Goal: Task Accomplishment & Management: Complete application form

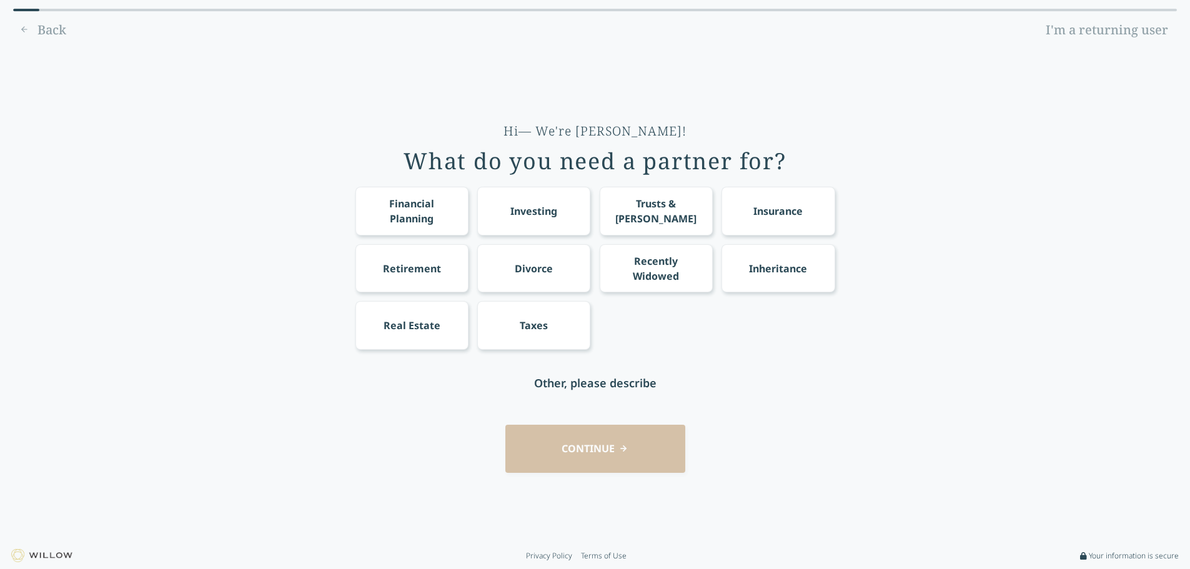
click at [510, 218] on div "Investing" at bounding box center [533, 211] width 47 height 15
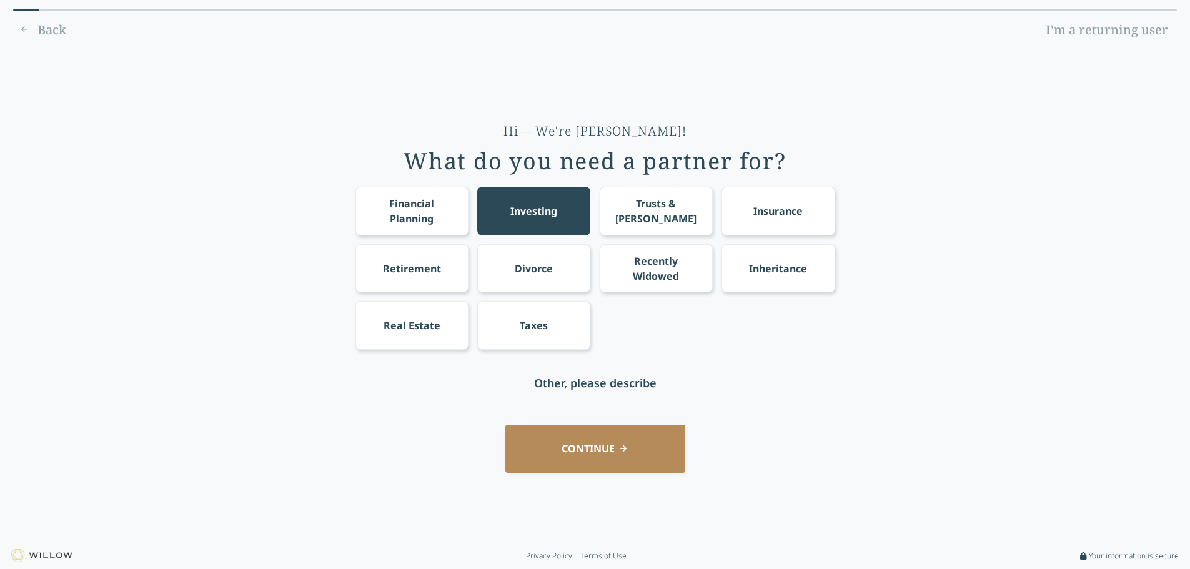
click at [577, 473] on button "CONTINUE" at bounding box center [595, 449] width 180 height 48
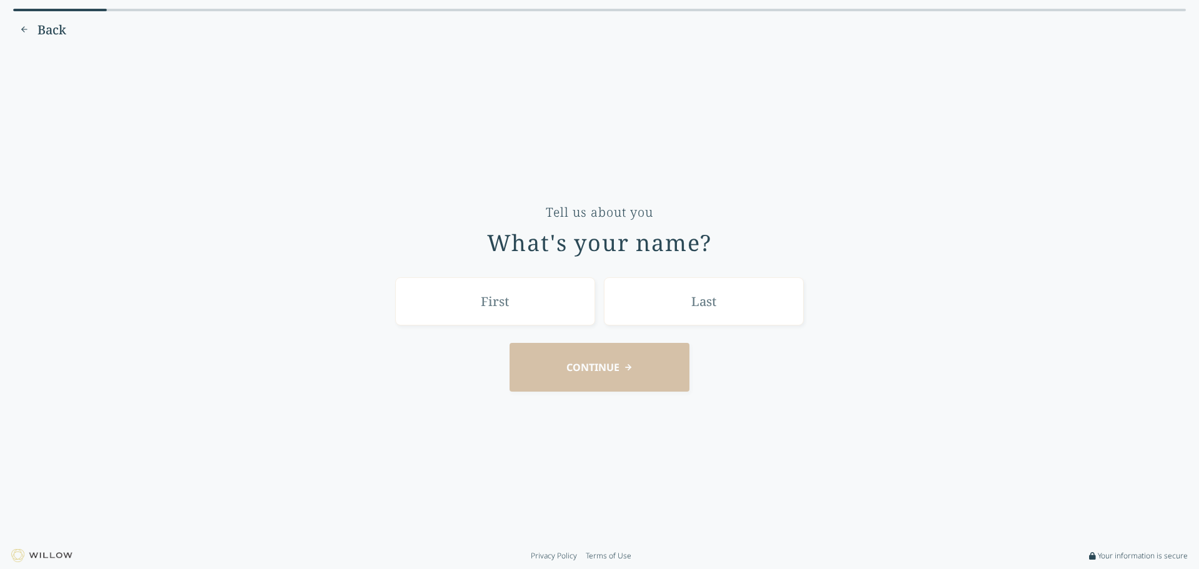
click at [470, 312] on input "text" at bounding box center [495, 301] width 200 height 48
type input "[PERSON_NAME]"
click at [687, 317] on input "text" at bounding box center [704, 301] width 200 height 48
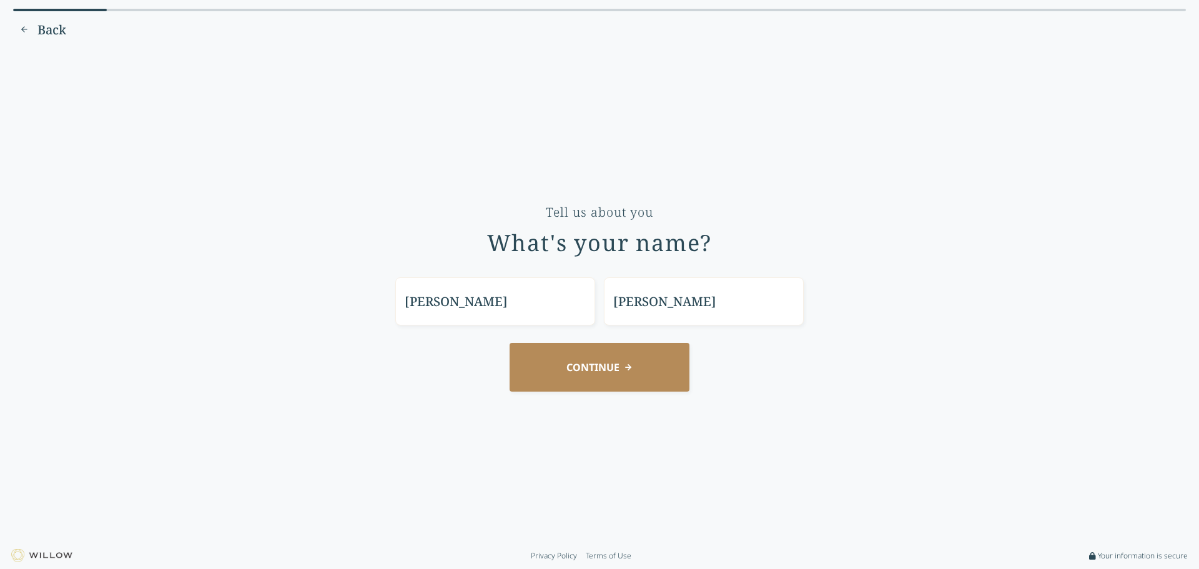
type input "[PERSON_NAME]"
click at [610, 387] on button "CONTINUE" at bounding box center [600, 367] width 180 height 48
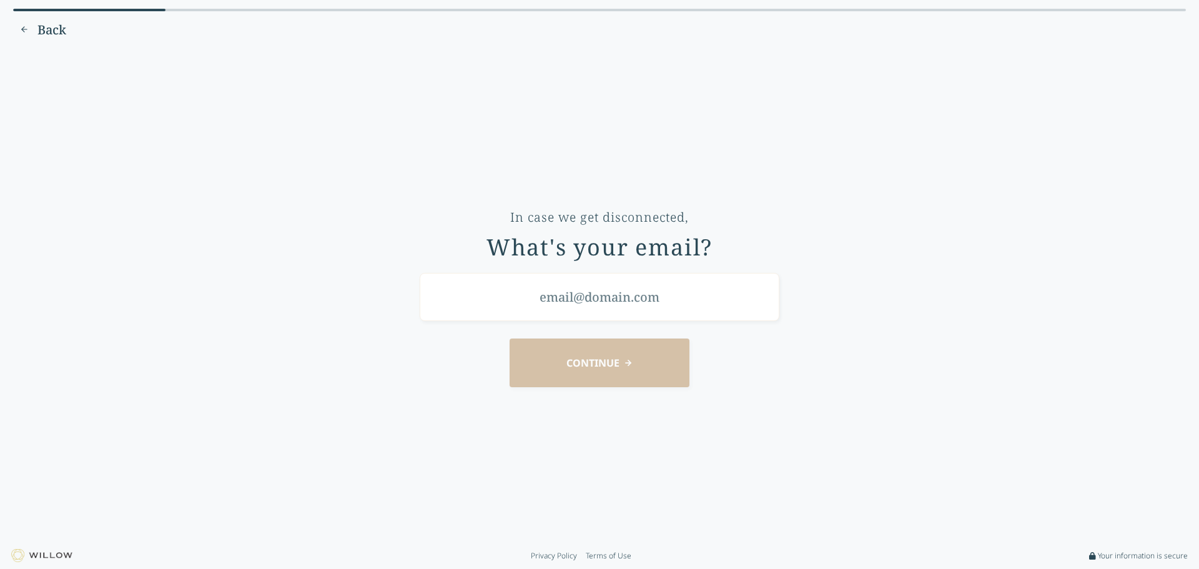
click at [523, 306] on input "email" at bounding box center [600, 297] width 360 height 48
type input "[EMAIL_ADDRESS][DOMAIN_NAME]"
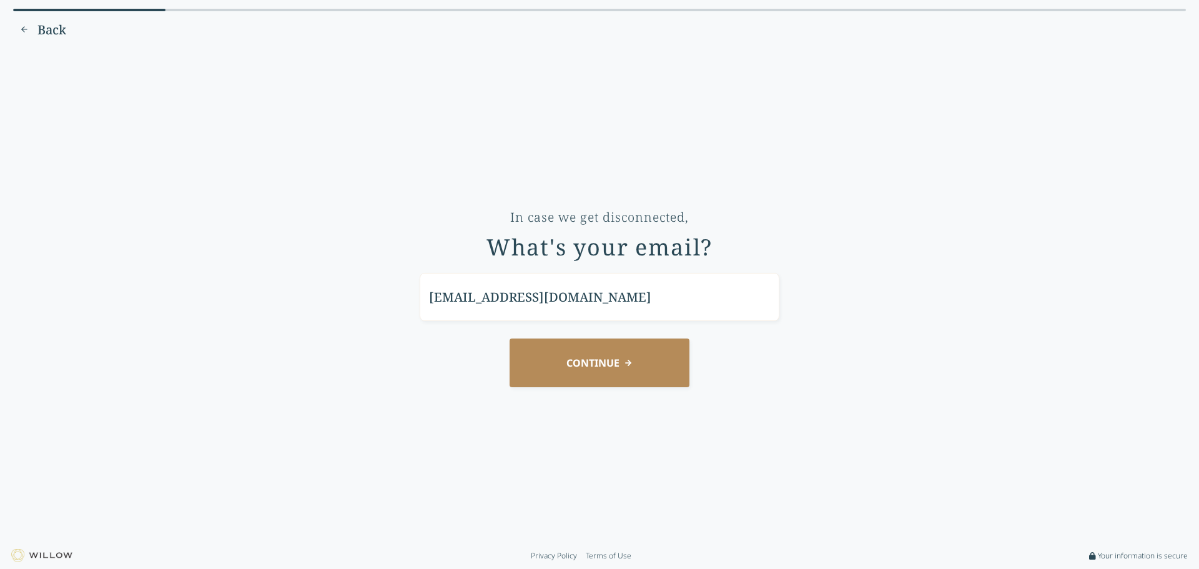
click at [616, 381] on button "CONTINUE" at bounding box center [600, 362] width 180 height 48
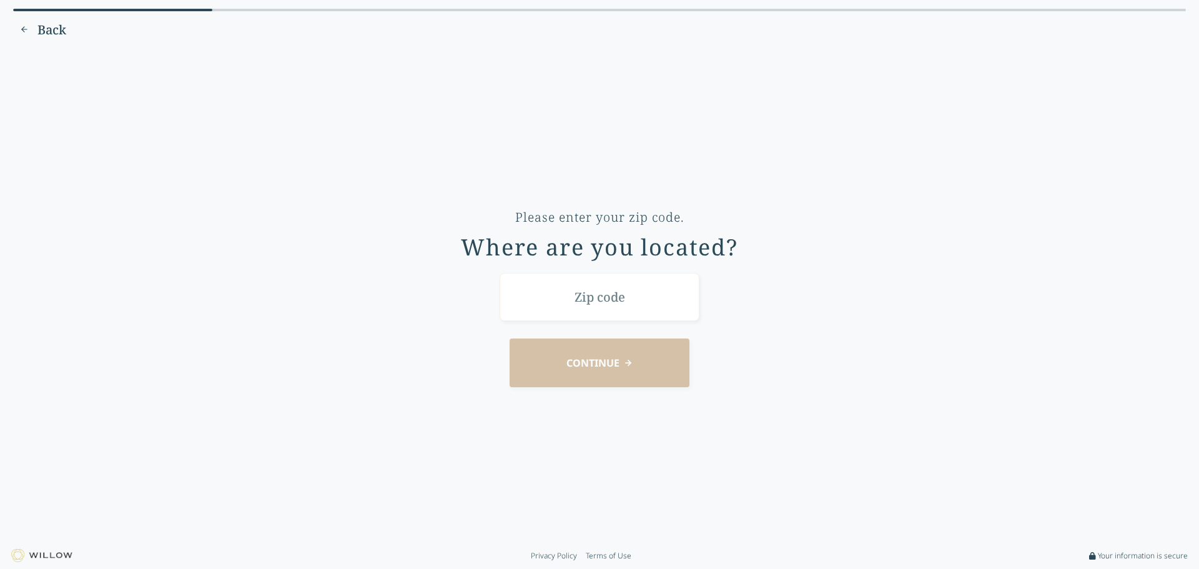
click at [598, 302] on input "text" at bounding box center [600, 297] width 200 height 48
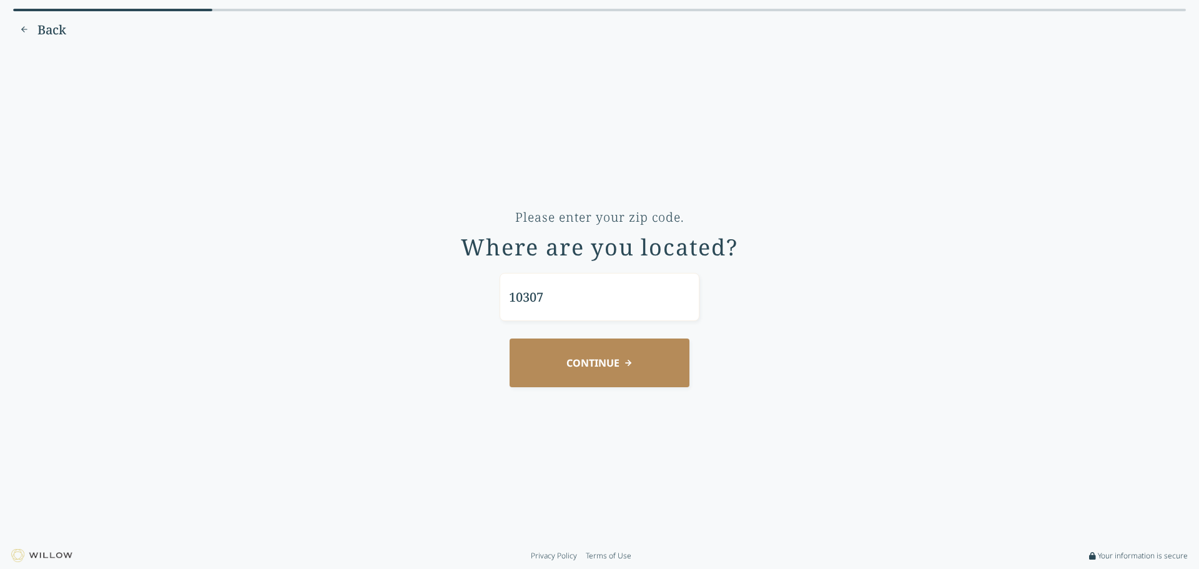
type input "10307"
click at [511, 385] on button "CONTINUE" at bounding box center [600, 362] width 180 height 48
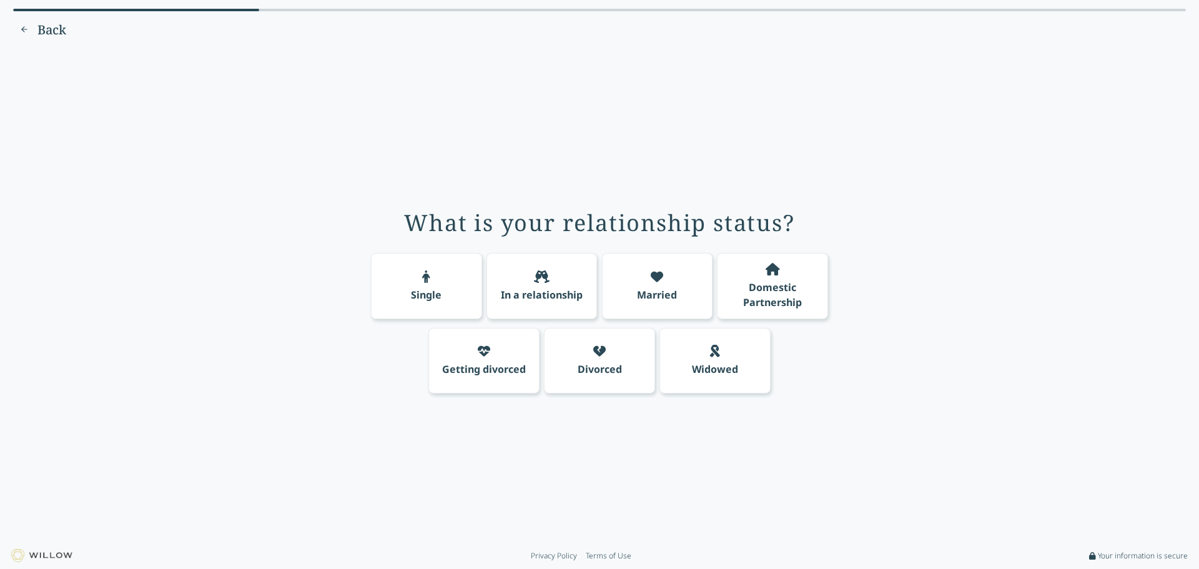
click at [384, 285] on div "Single" at bounding box center [426, 286] width 111 height 66
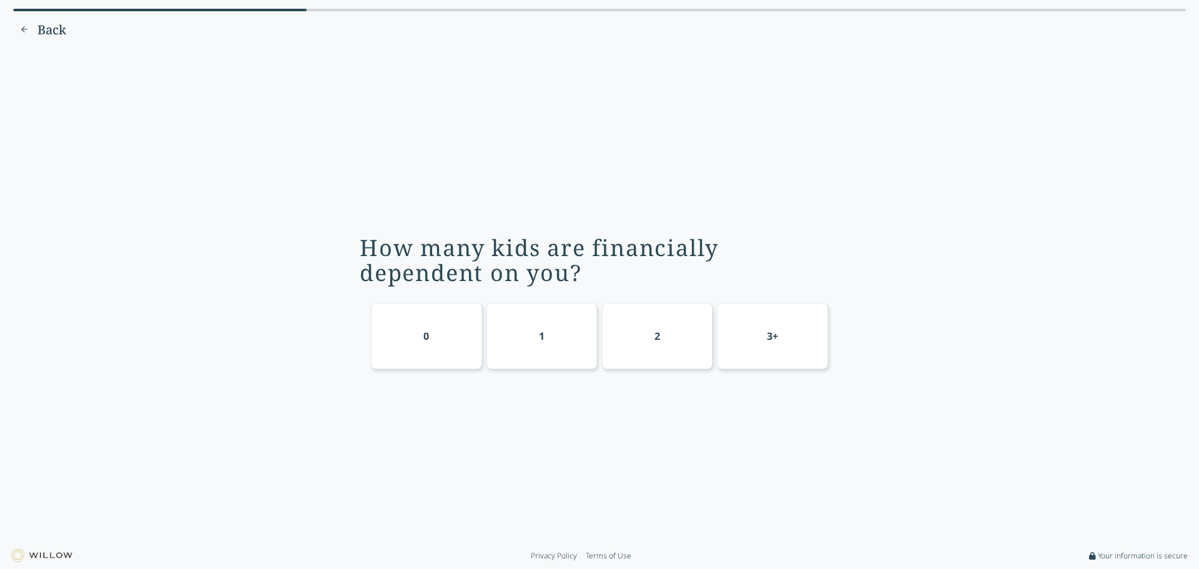
click at [392, 348] on div "0" at bounding box center [426, 336] width 111 height 66
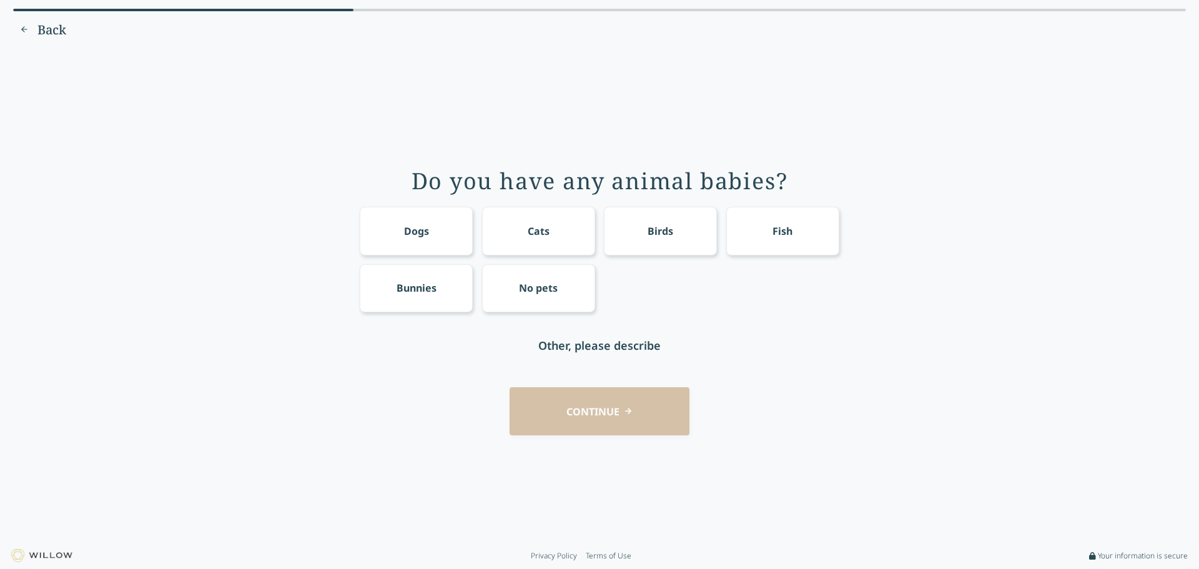
click at [404, 224] on div "Dogs" at bounding box center [416, 231] width 25 height 15
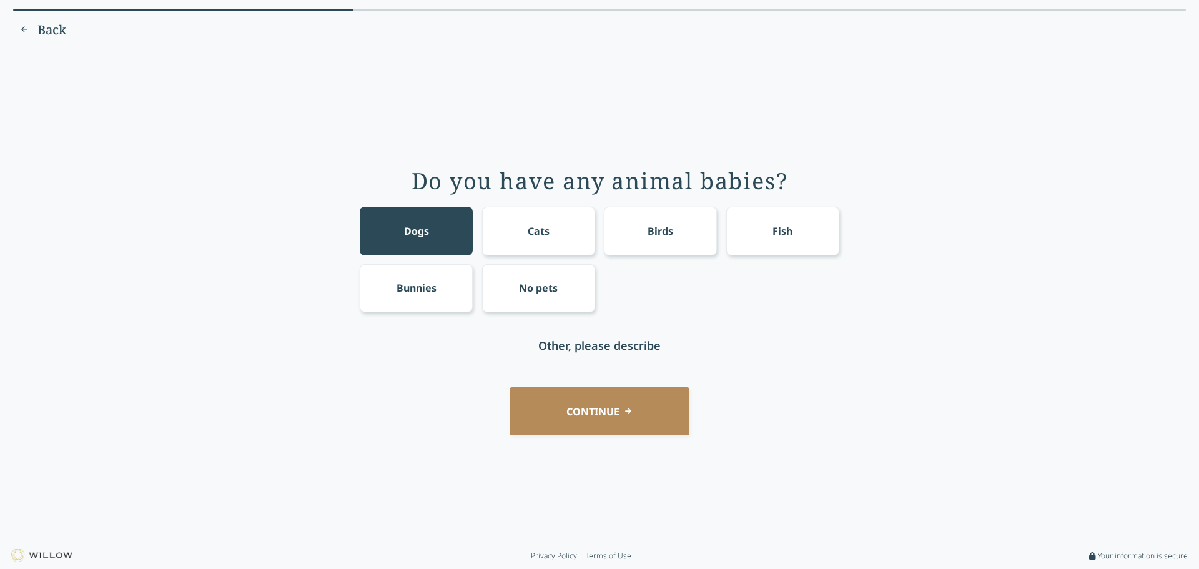
click at [616, 435] on button "CONTINUE" at bounding box center [600, 411] width 180 height 48
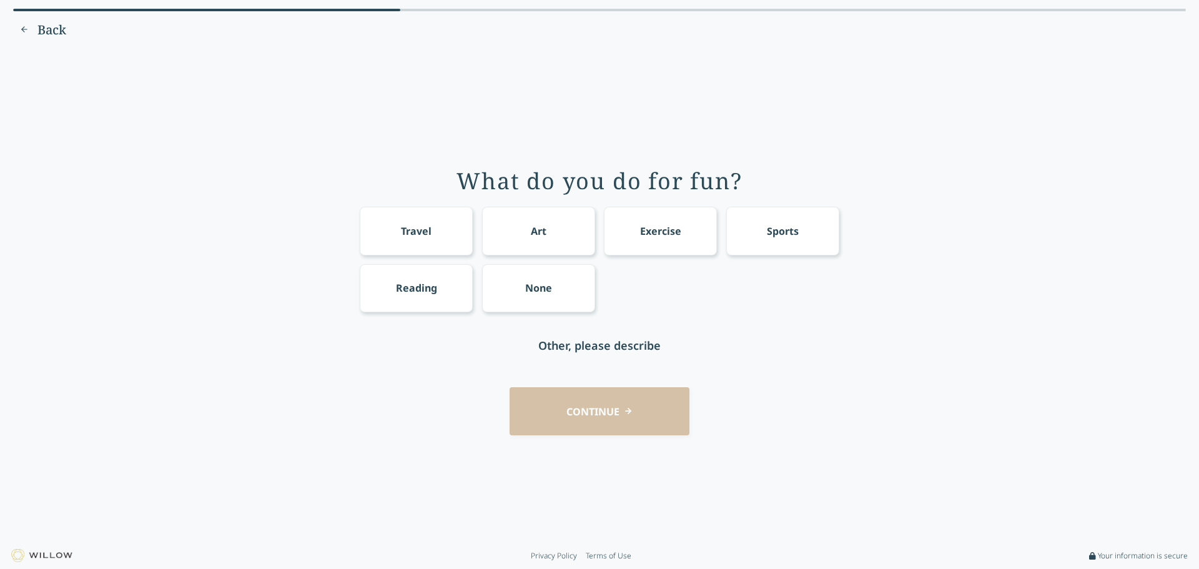
click at [559, 354] on div "Other, please describe" at bounding box center [599, 345] width 122 height 17
click at [536, 359] on input "text" at bounding box center [600, 345] width 200 height 48
type input "Music"
click at [857, 408] on div "What do you do for fun? Travel Art Exercise Sports Reading None Music CONTINUE" at bounding box center [599, 295] width 1164 height 476
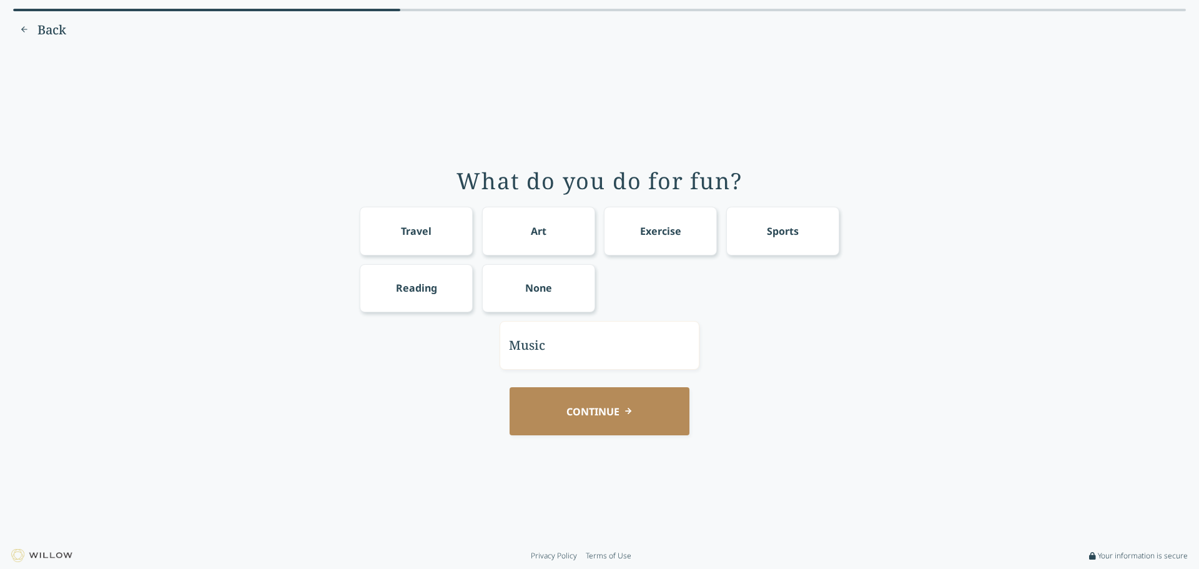
click at [653, 435] on button "CONTINUE" at bounding box center [600, 411] width 180 height 48
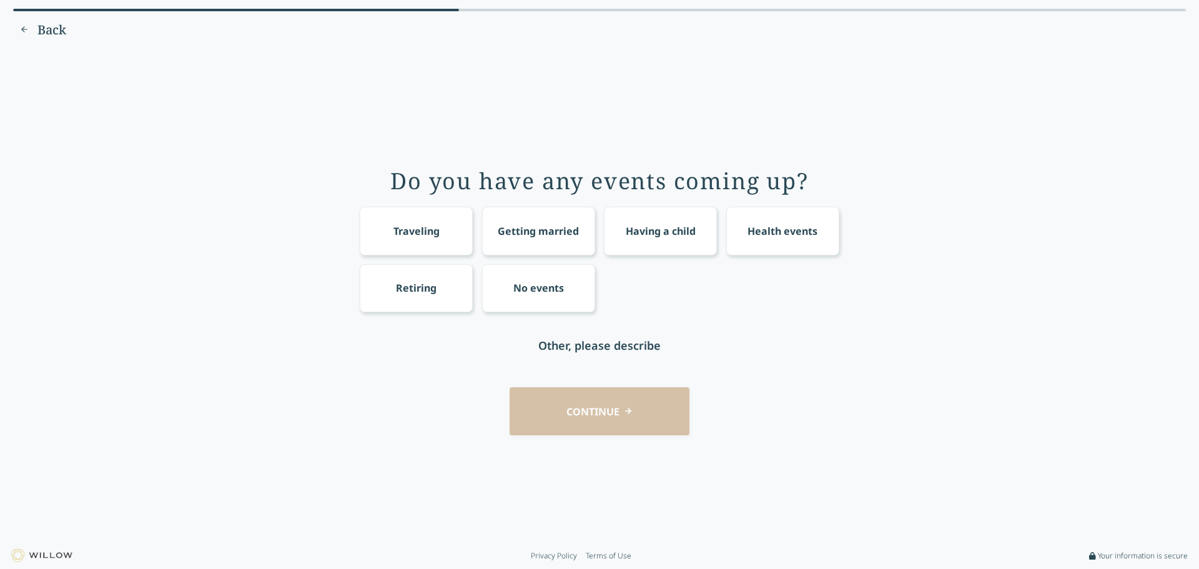
click at [513, 294] on div "No events" at bounding box center [538, 287] width 51 height 15
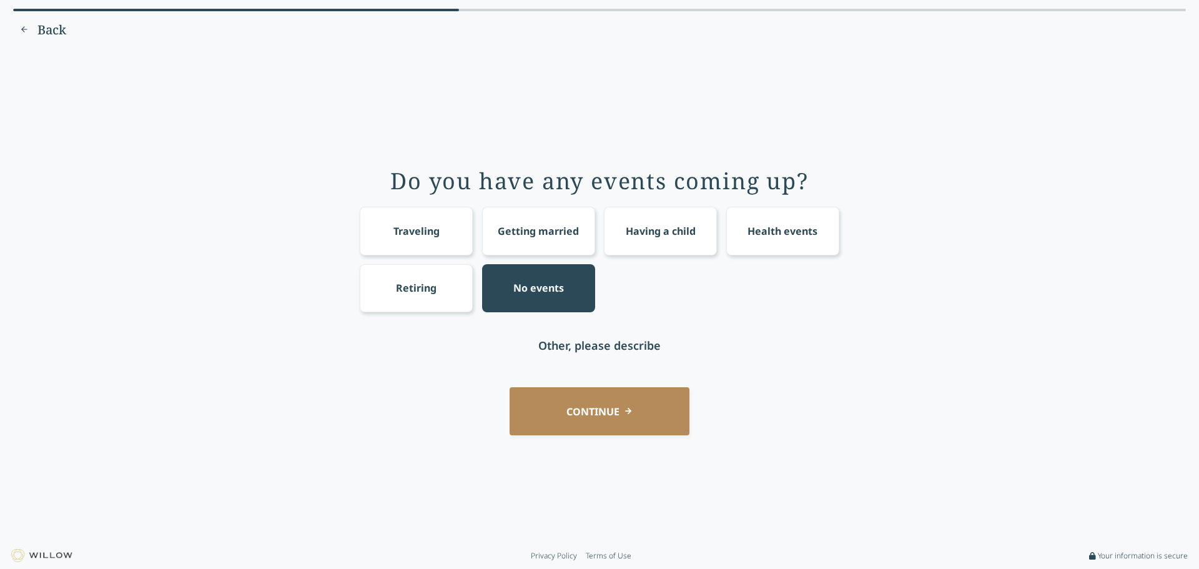
click at [600, 435] on button "CONTINUE" at bounding box center [600, 411] width 180 height 48
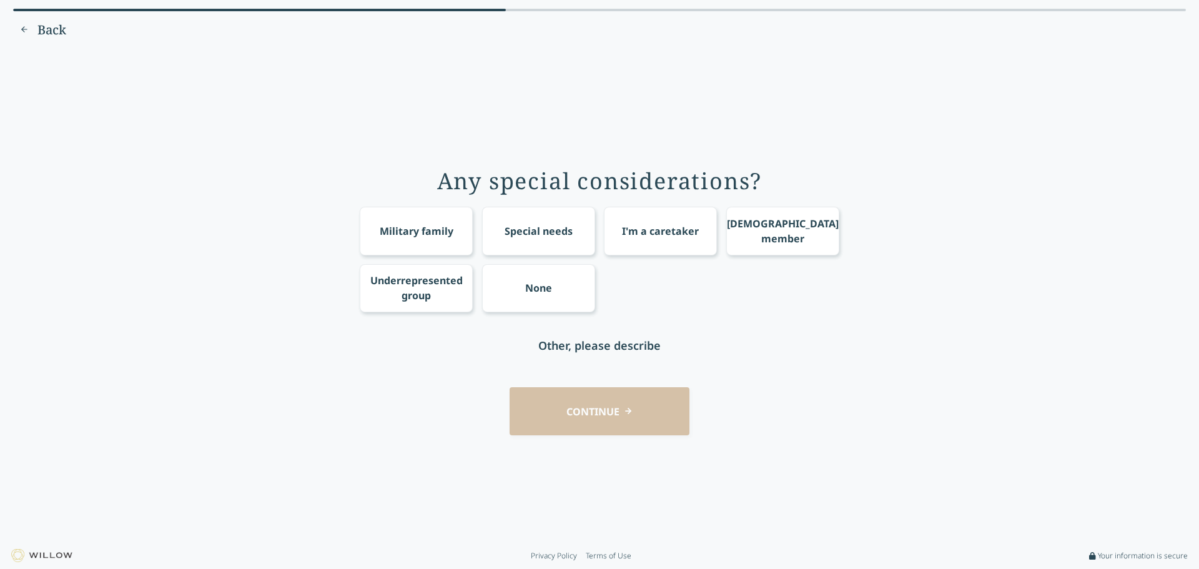
click at [525, 289] on div "None" at bounding box center [538, 287] width 27 height 15
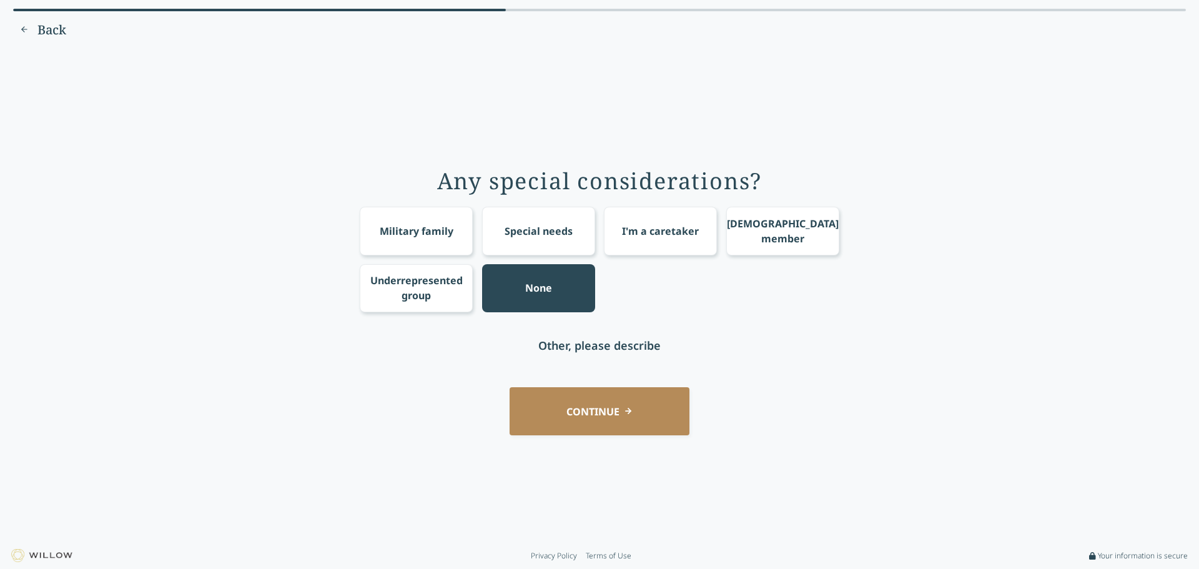
click at [571, 354] on div "Other, please describe" at bounding box center [599, 345] width 122 height 17
click at [564, 358] on input "text" at bounding box center [600, 345] width 200 height 48
type input "College grad"
click at [596, 435] on button "CONTINUE" at bounding box center [600, 411] width 180 height 48
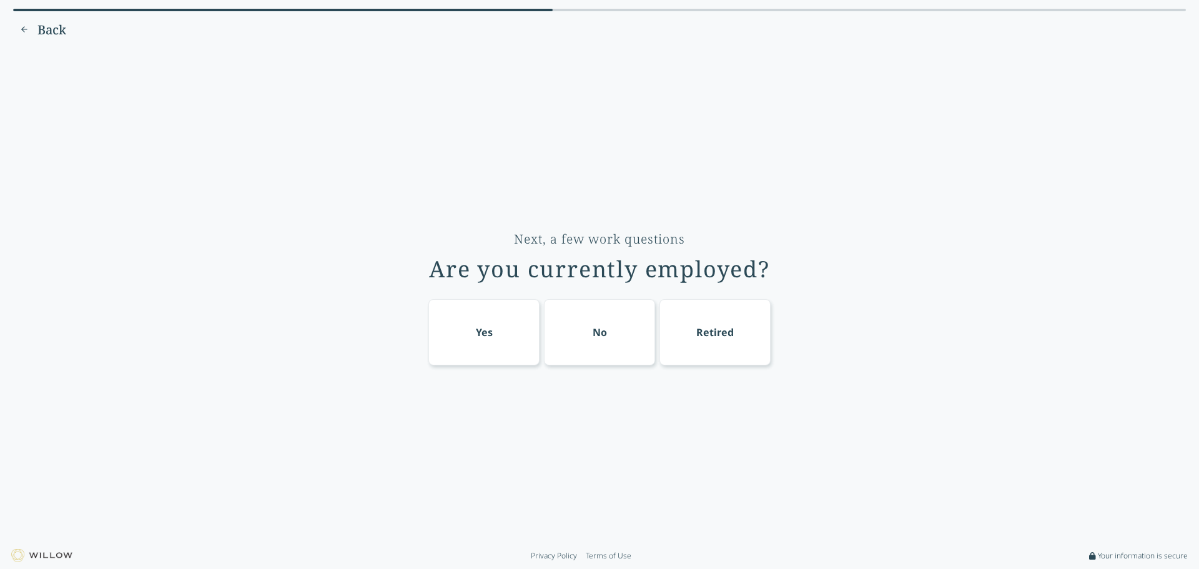
click at [472, 350] on div "Yes" at bounding box center [483, 332] width 111 height 66
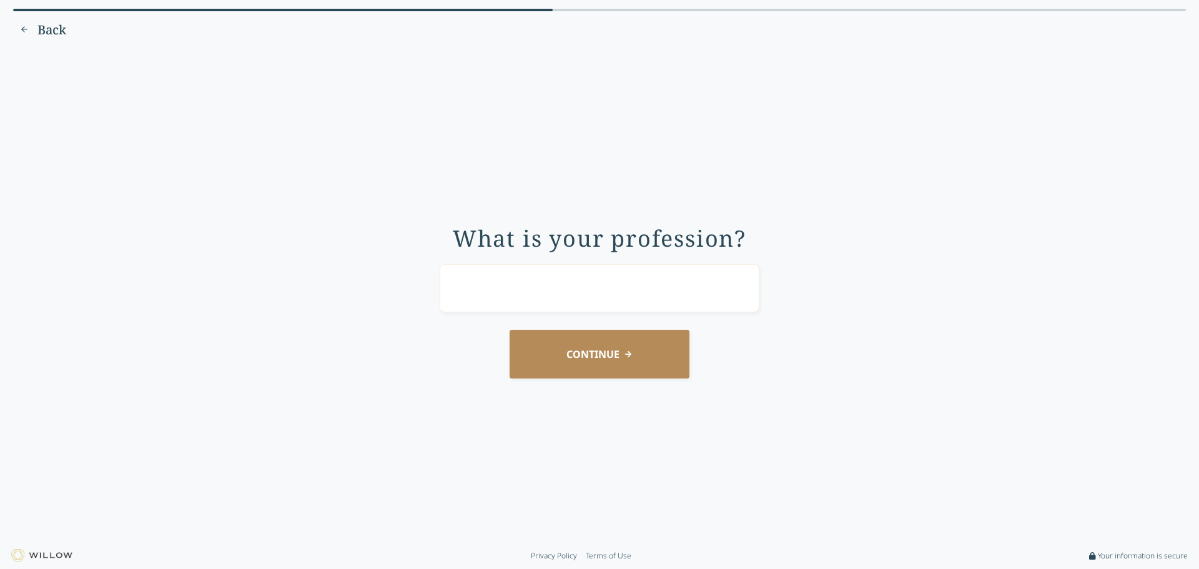
click at [502, 300] on input "text" at bounding box center [600, 288] width 320 height 48
type input "Musician"
click at [594, 378] on button "CONTINUE" at bounding box center [600, 354] width 180 height 48
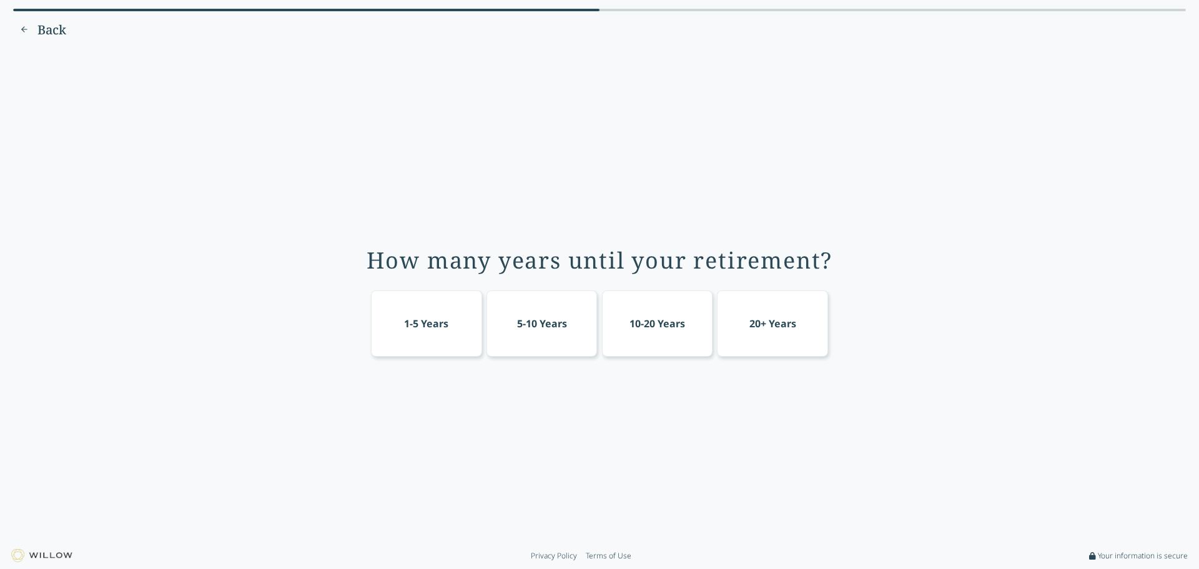
click at [828, 345] on div "20+ Years" at bounding box center [772, 323] width 111 height 66
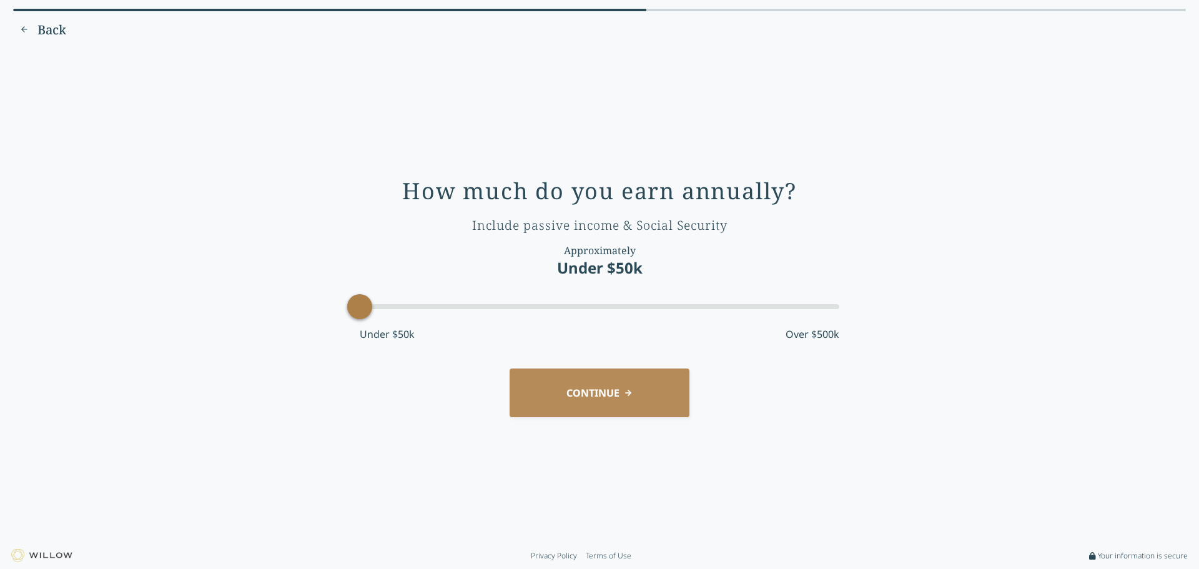
drag, startPoint x: 430, startPoint y: 313, endPoint x: 274, endPoint y: 313, distance: 156.1
click at [274, 313] on div "How much do you earn annually? Include passive income & Social Security Approxi…" at bounding box center [599, 295] width 1164 height 476
click at [608, 417] on button "CONTINUE" at bounding box center [600, 392] width 180 height 48
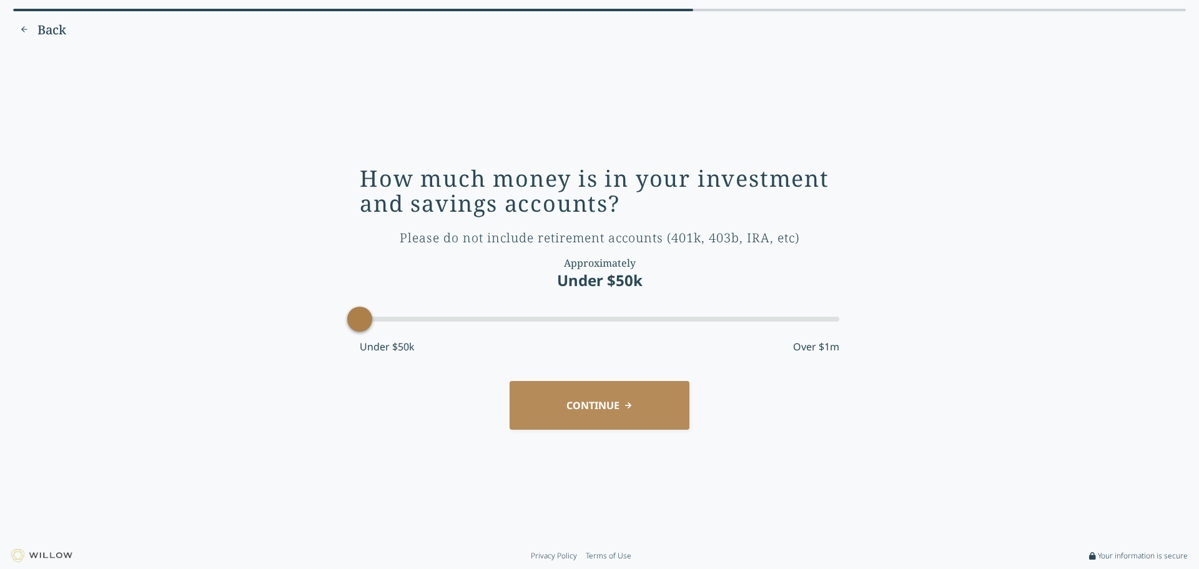
drag, startPoint x: 362, startPoint y: 328, endPoint x: 281, endPoint y: 330, distance: 81.2
click at [281, 330] on div "How much money is in your investment and savings accounts? Please do not includ…" at bounding box center [599, 295] width 1164 height 476
click at [600, 424] on button "CONTINUE" at bounding box center [600, 405] width 180 height 48
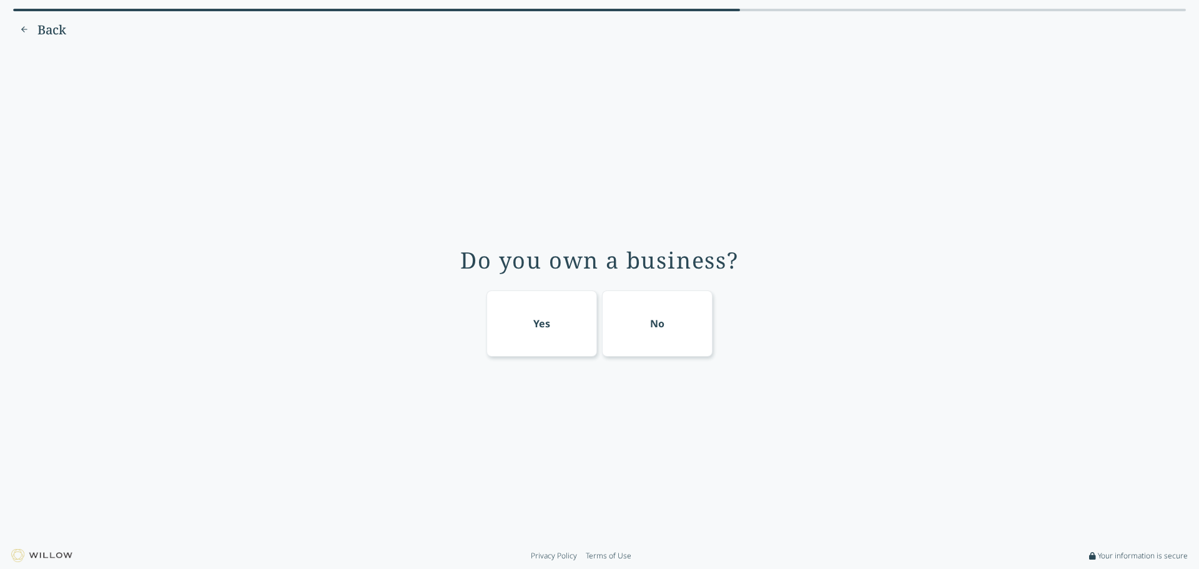
click at [664, 329] on div "No" at bounding box center [657, 323] width 14 height 15
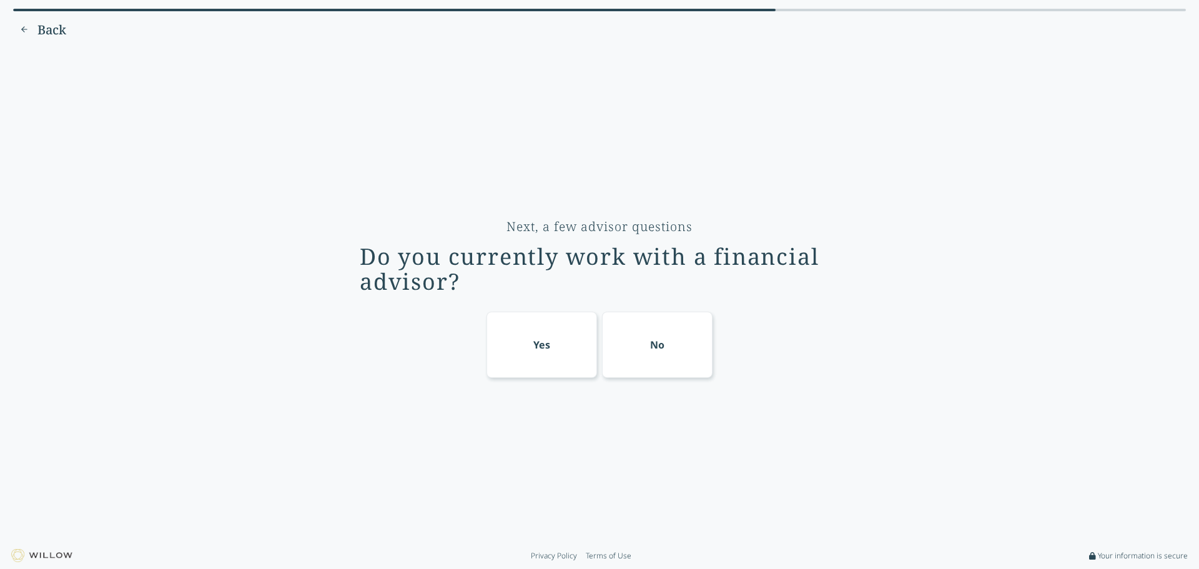
click at [664, 352] on div "No" at bounding box center [657, 344] width 14 height 15
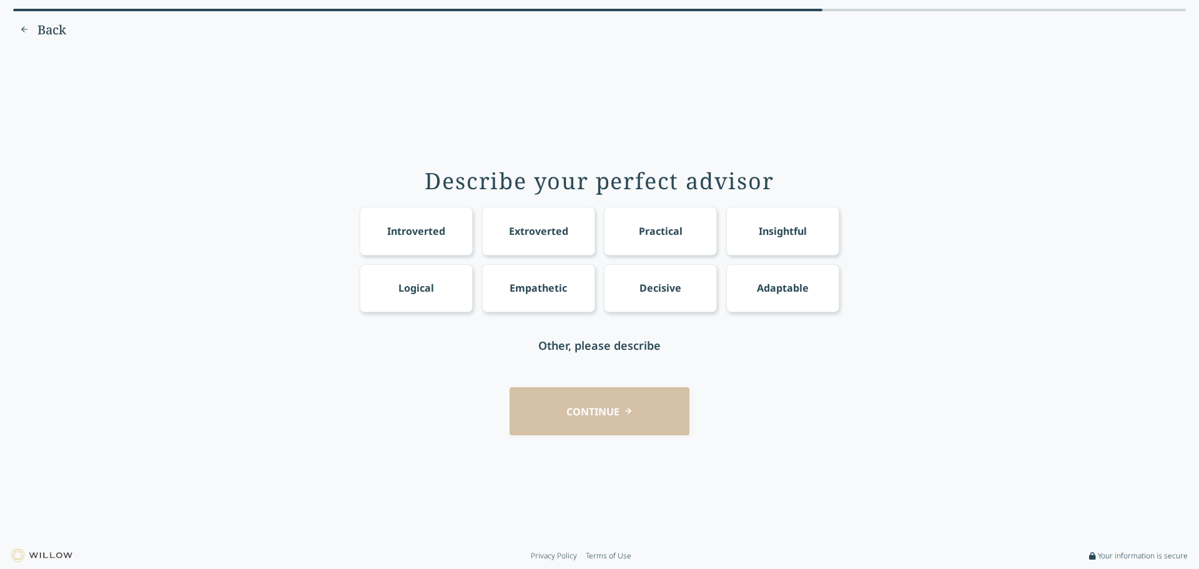
click at [807, 224] on div "Insightful" at bounding box center [783, 231] width 48 height 15
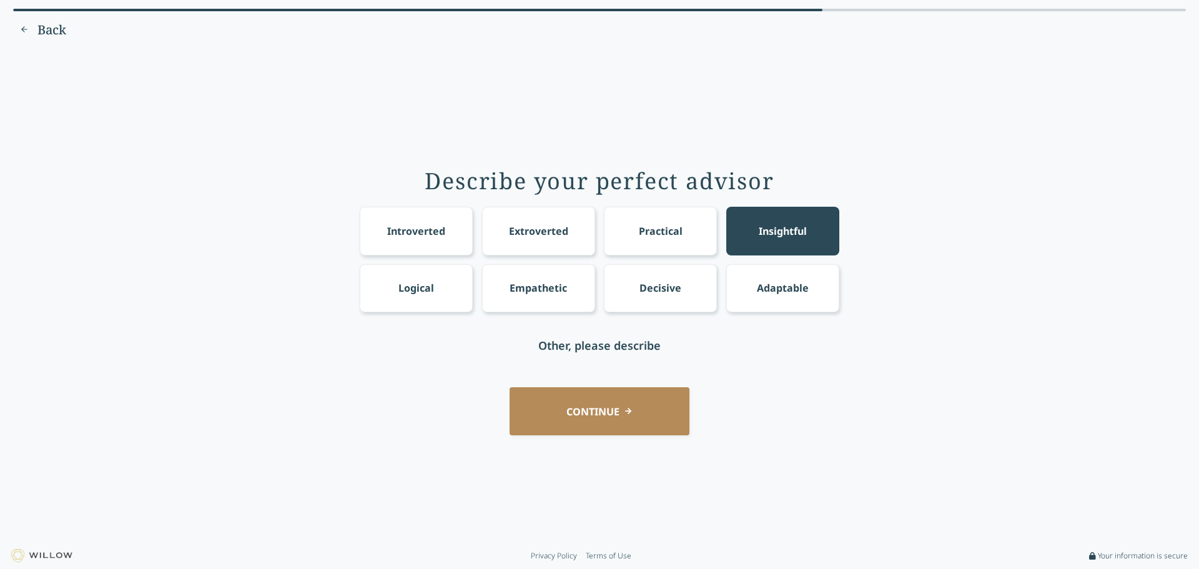
click at [616, 435] on button "CONTINUE" at bounding box center [600, 411] width 180 height 48
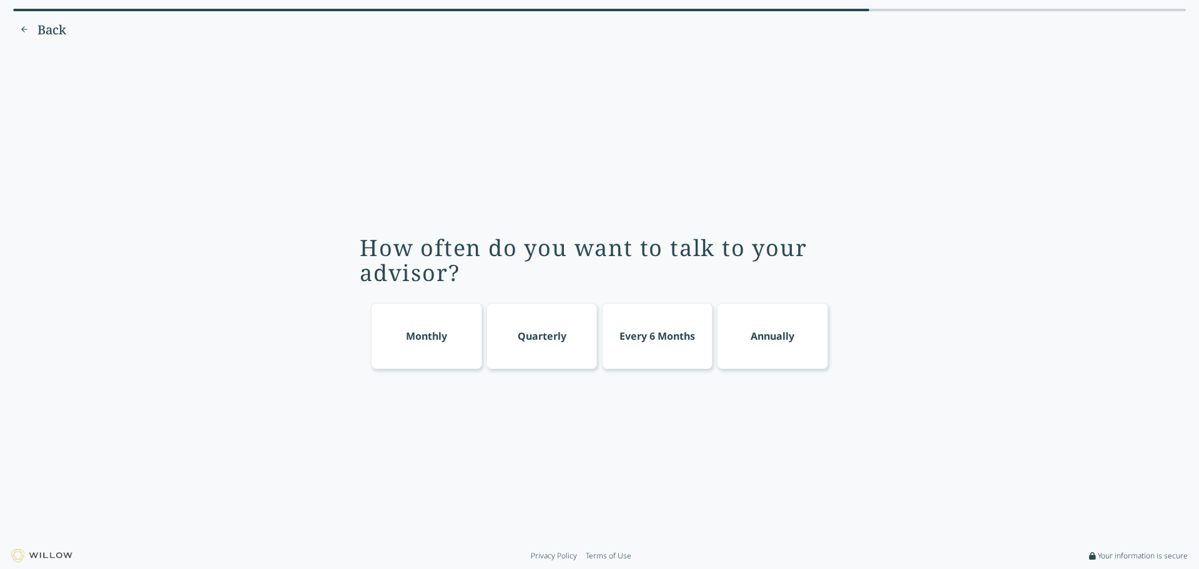
click at [544, 343] on div "Quarterly" at bounding box center [542, 335] width 49 height 15
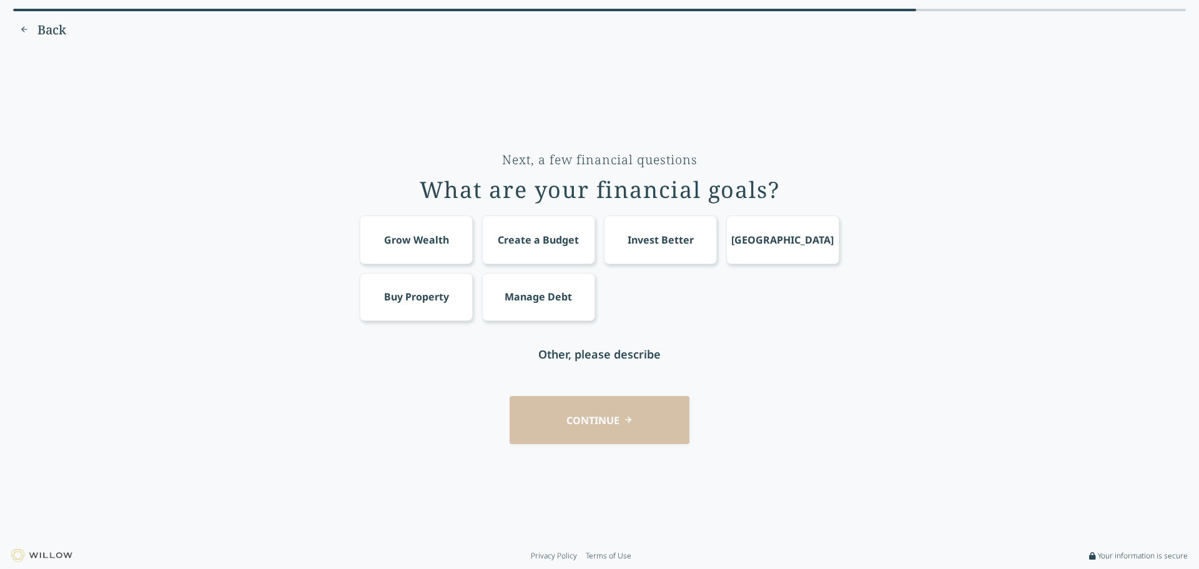
click at [528, 232] on div "Create a Budget" at bounding box center [538, 239] width 81 height 15
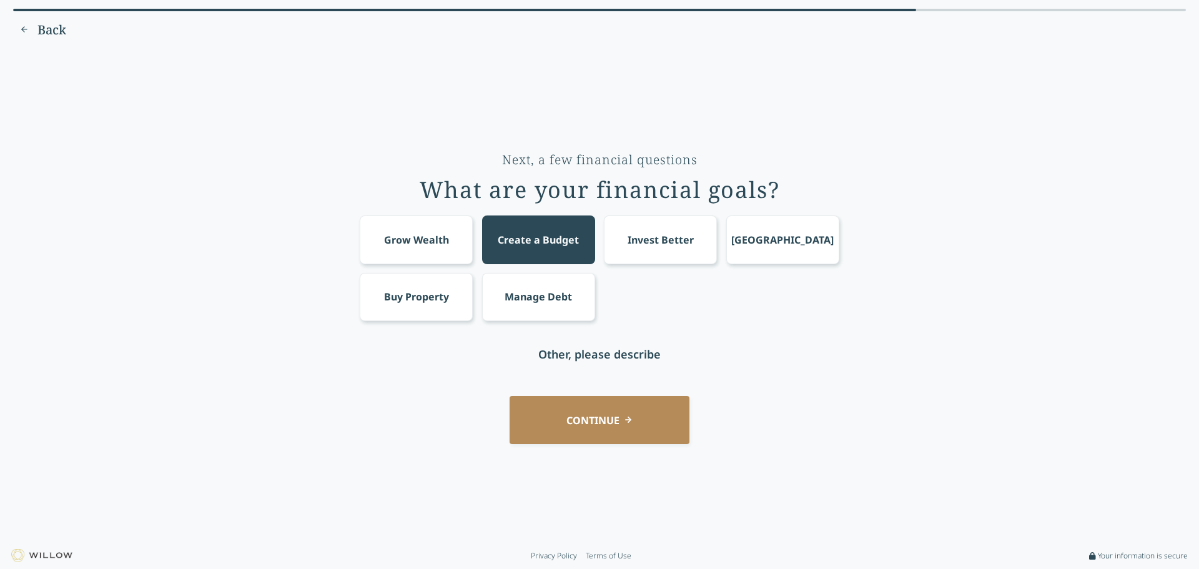
click at [553, 300] on div "Manage Debt" at bounding box center [538, 296] width 67 height 15
click at [601, 444] on button "CONTINUE" at bounding box center [600, 420] width 180 height 48
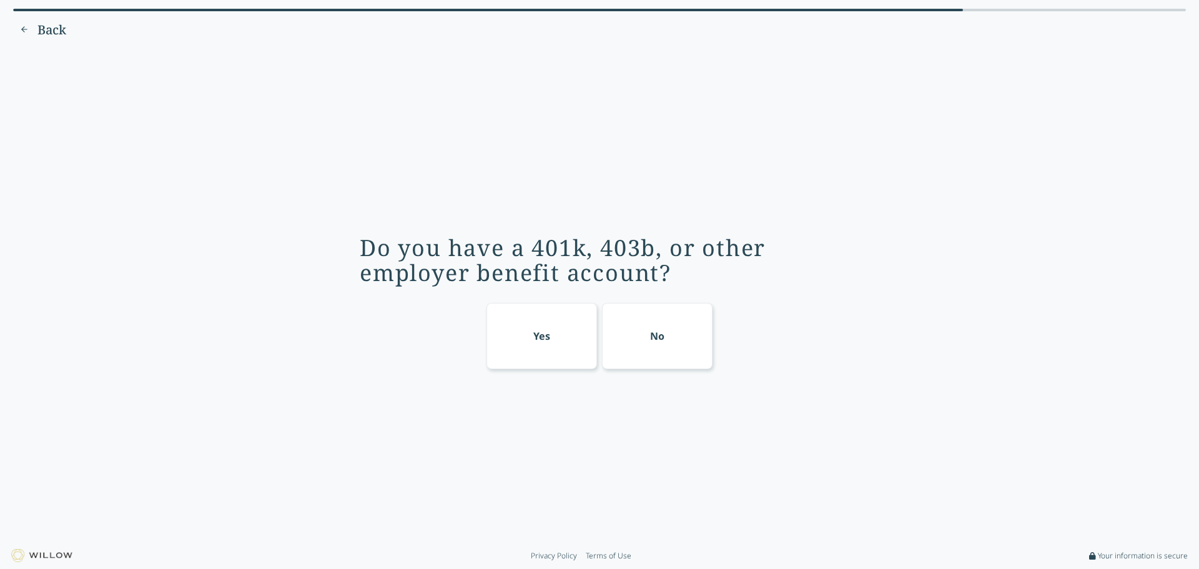
click at [683, 361] on div "No" at bounding box center [657, 336] width 111 height 66
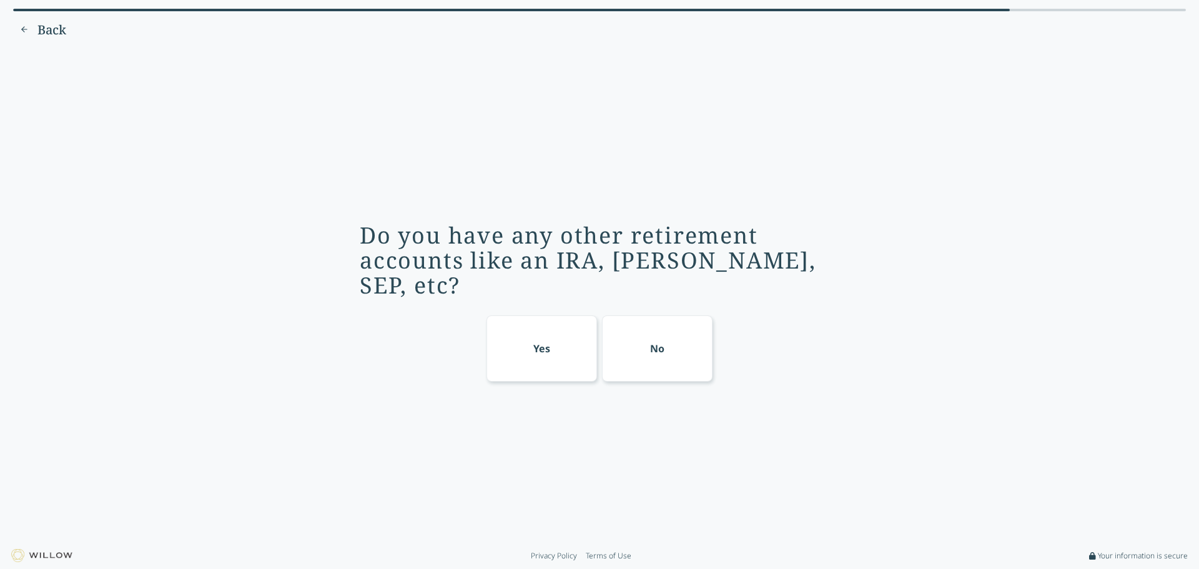
click at [683, 361] on div "No" at bounding box center [657, 348] width 111 height 66
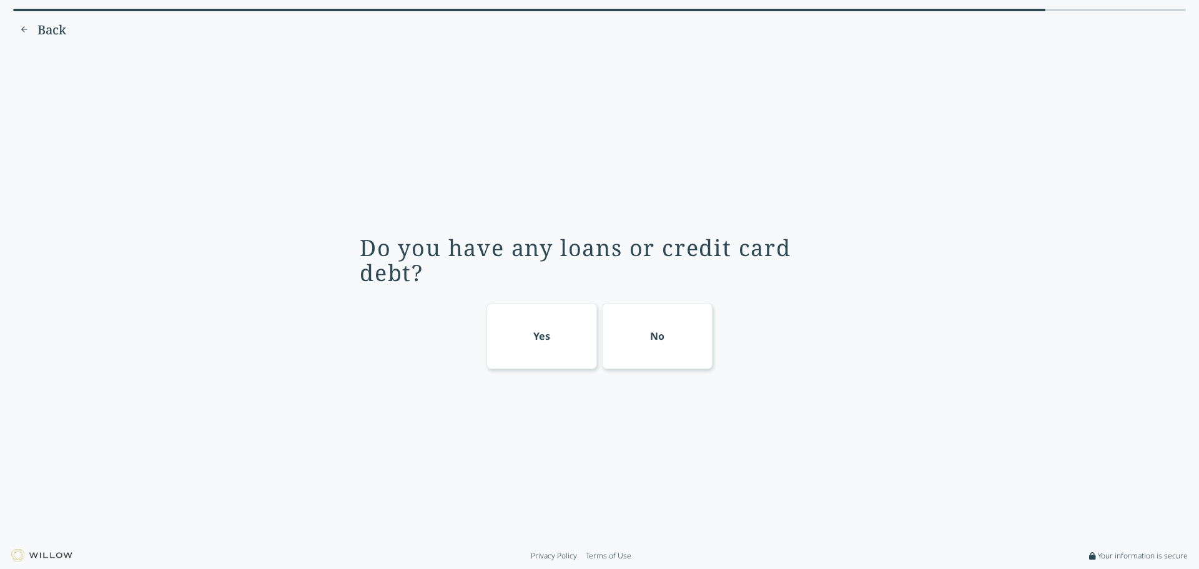
click at [533, 343] on div "Yes" at bounding box center [541, 335] width 17 height 15
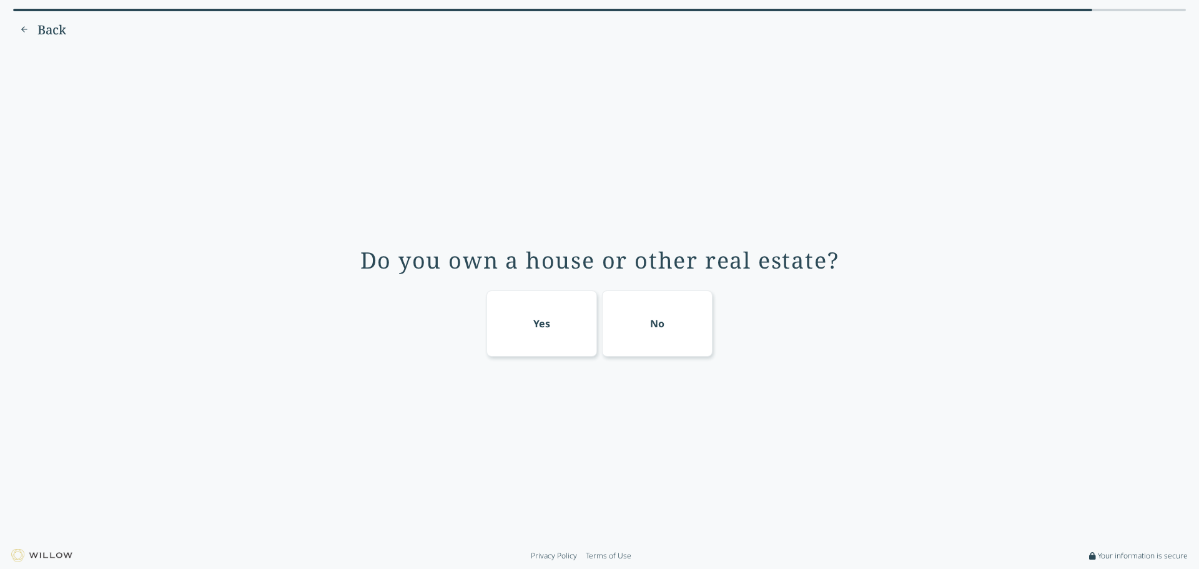
click at [664, 331] on div "No" at bounding box center [657, 323] width 14 height 15
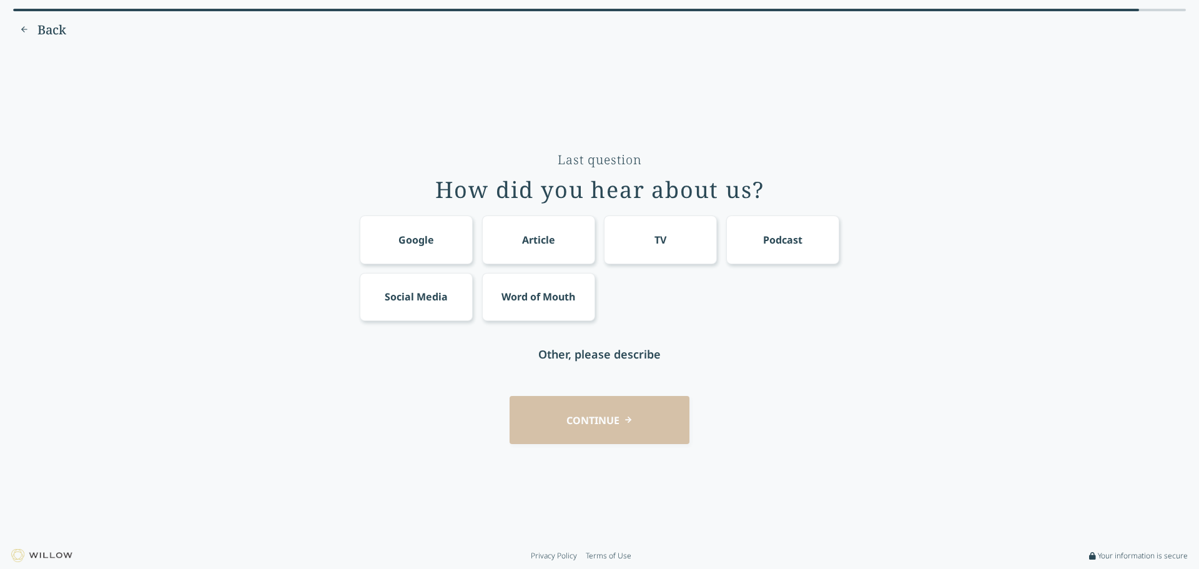
click at [526, 304] on div "Word of Mouth" at bounding box center [538, 296] width 74 height 15
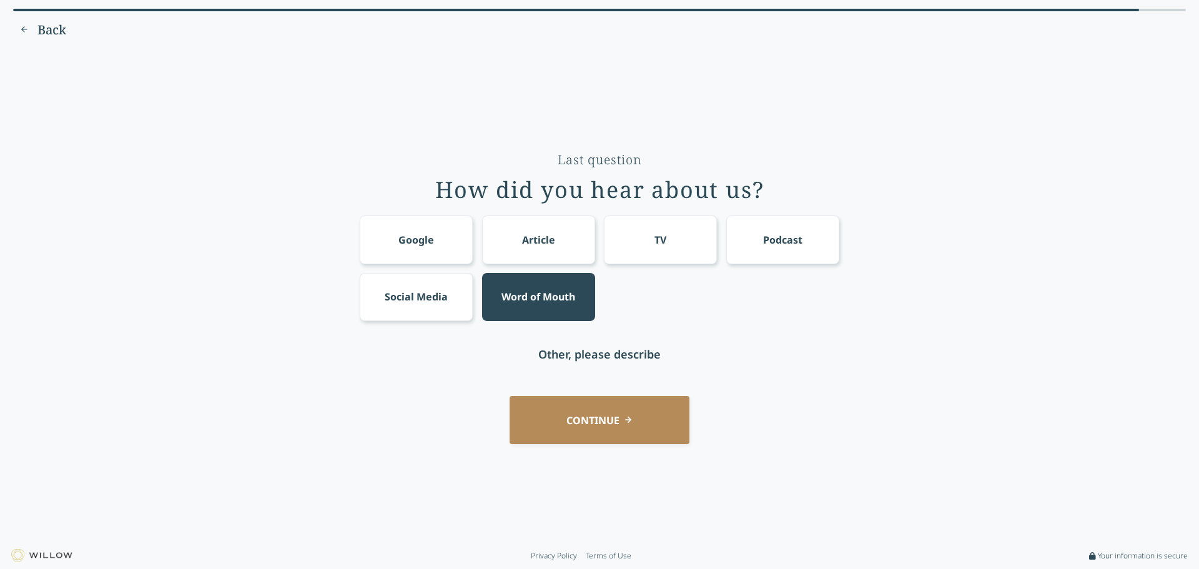
click at [601, 444] on button "CONTINUE" at bounding box center [600, 420] width 180 height 48
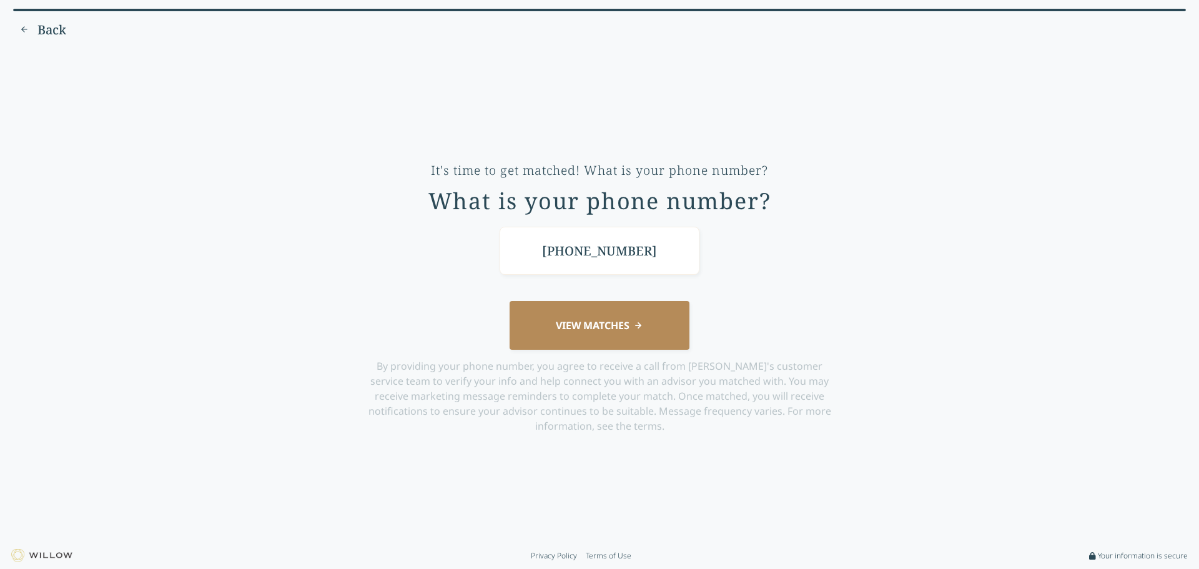
type input "[PHONE_NUMBER]"
click at [592, 345] on button "VIEW MATCHES" at bounding box center [600, 325] width 180 height 48
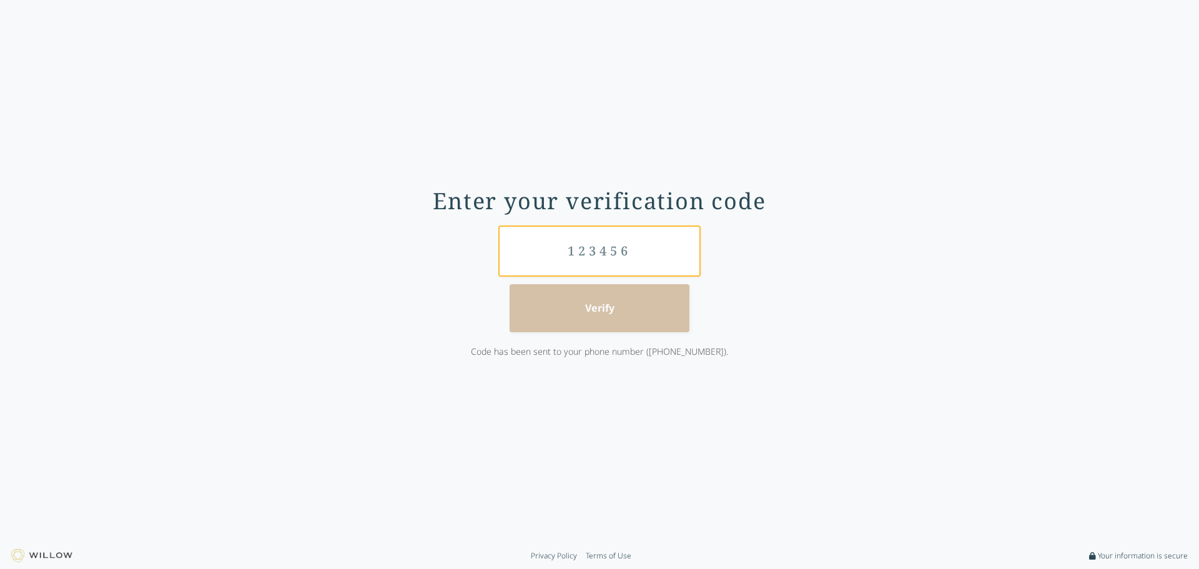
click at [552, 249] on input "text" at bounding box center [600, 251] width 200 height 48
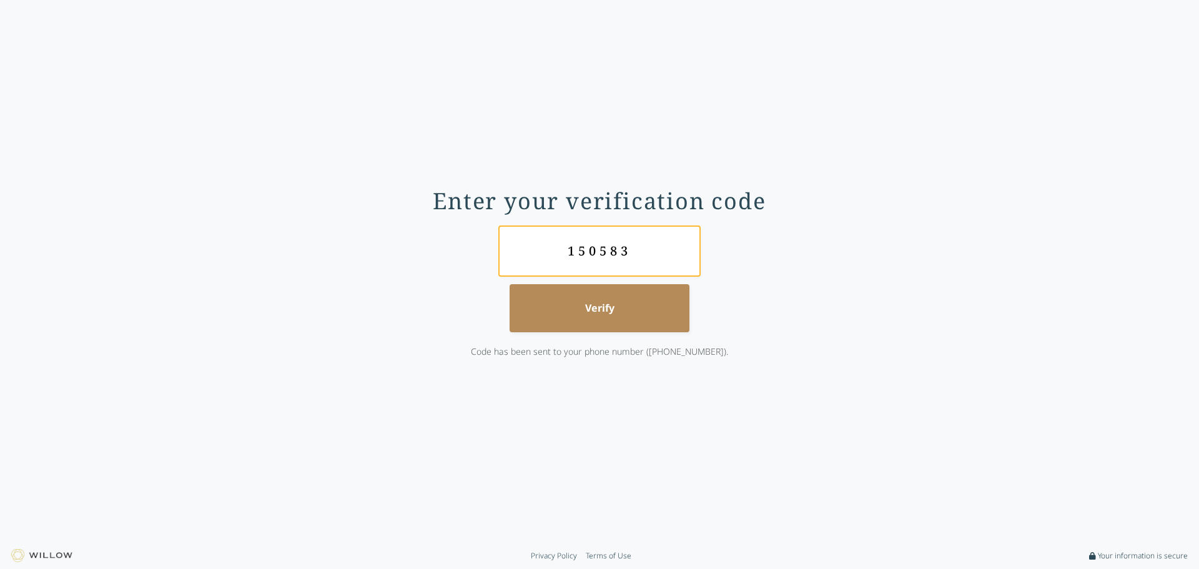
type input "150583"
click at [584, 306] on button "Verify" at bounding box center [600, 308] width 180 height 48
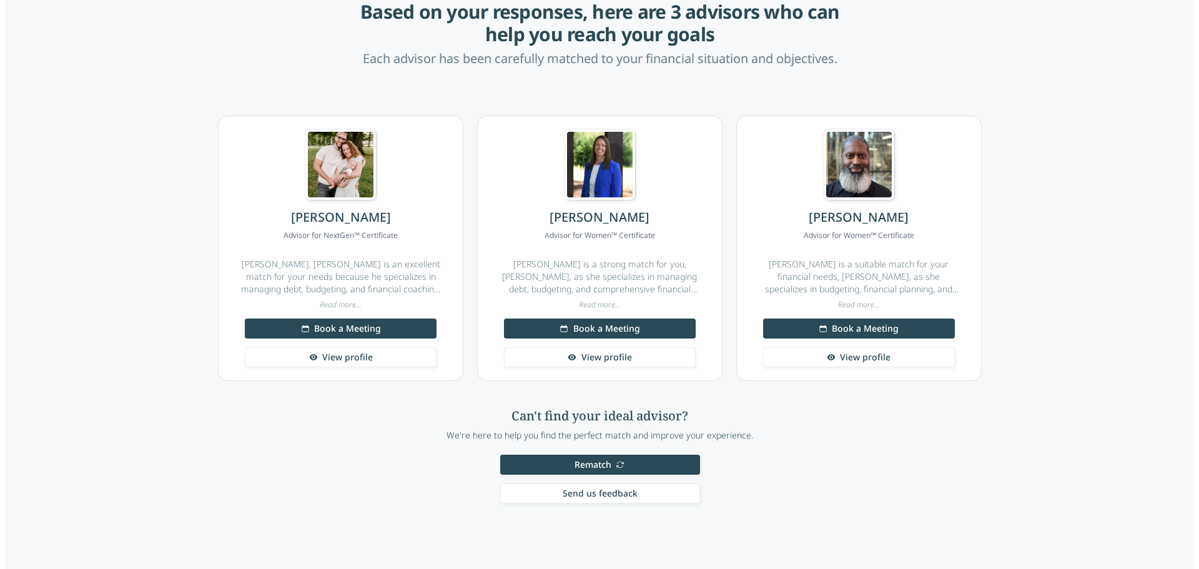
scroll to position [187, 0]
click at [594, 304] on div "Read more..." at bounding box center [595, 305] width 236 height 10
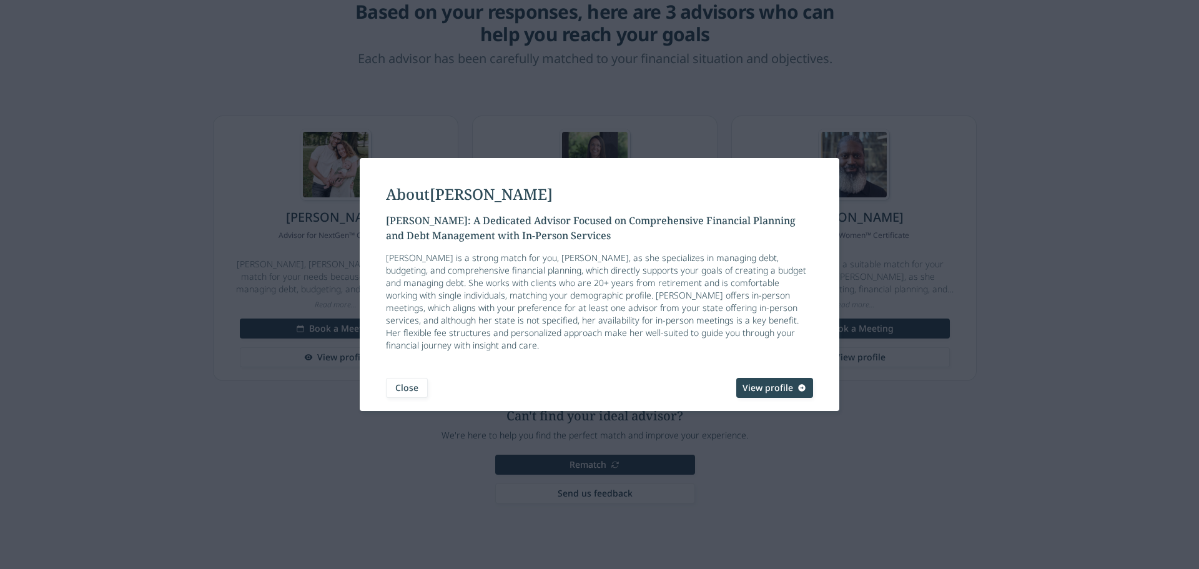
click at [793, 394] on span "View profile" at bounding box center [768, 388] width 51 height 12
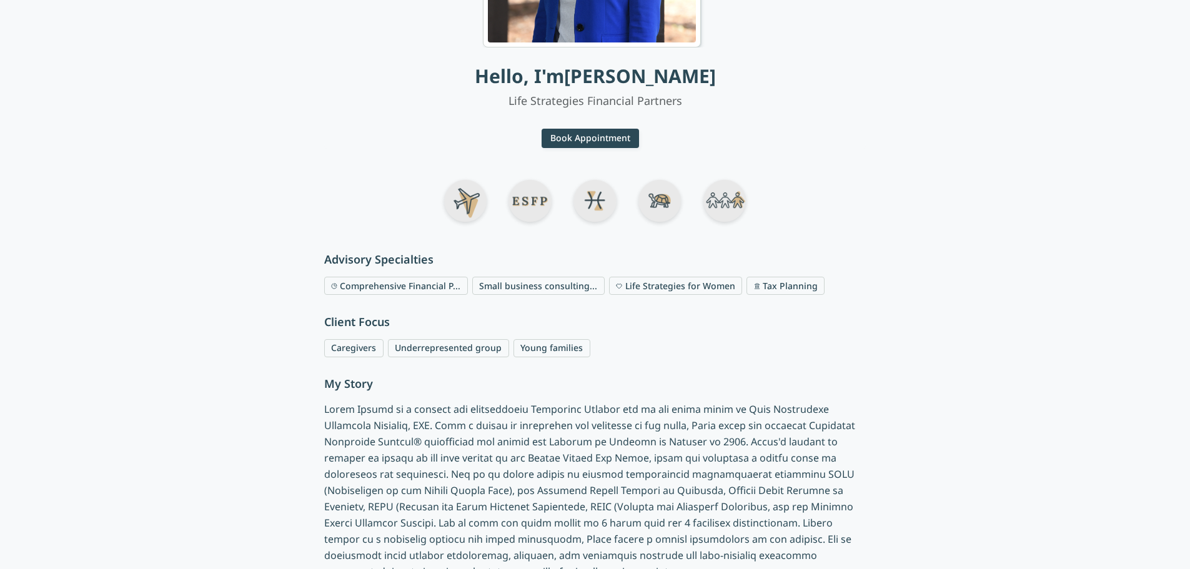
scroll to position [187, 0]
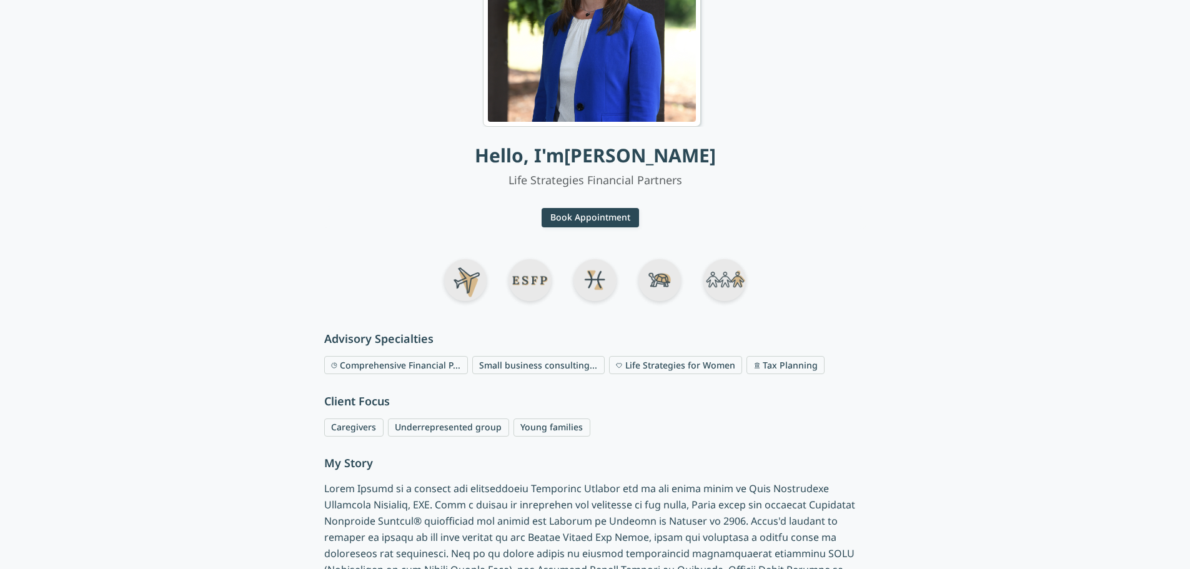
click at [596, 228] on button "Book Appointment" at bounding box center [589, 218] width 97 height 20
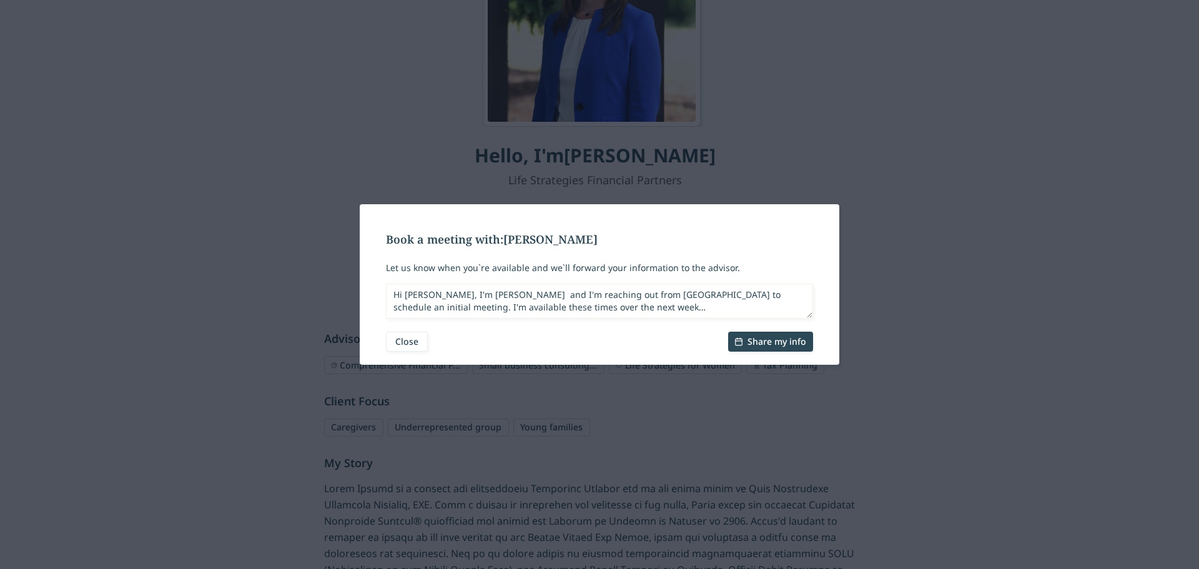
click at [970, 240] on div "Book a meeting with: [PERSON_NAME] Let us know when you`re available and we`ll …" at bounding box center [599, 284] width 1199 height 569
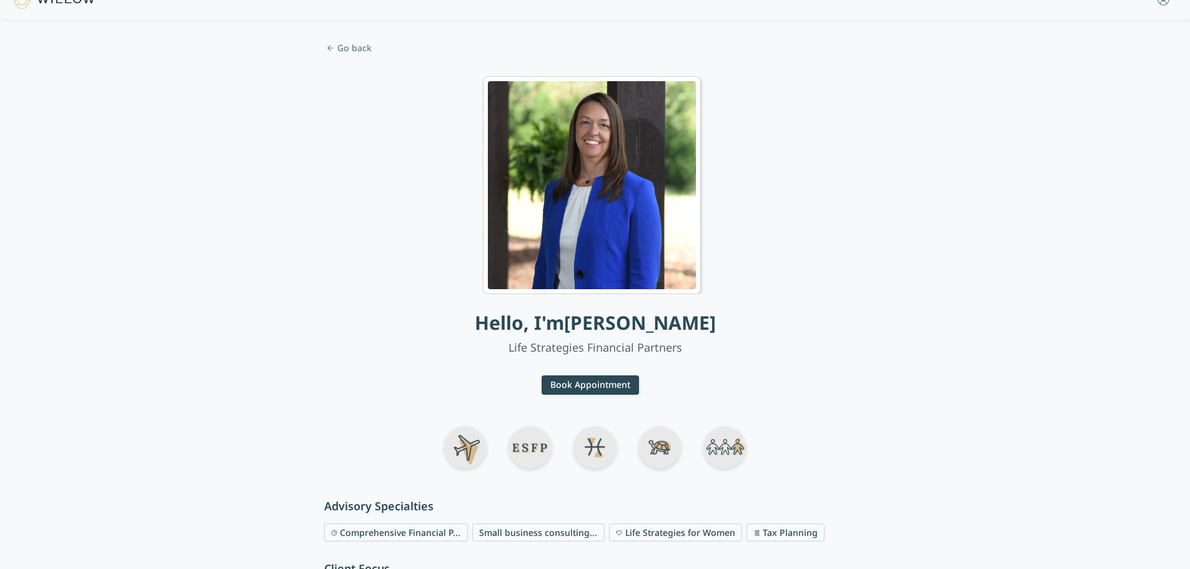
scroll to position [0, 0]
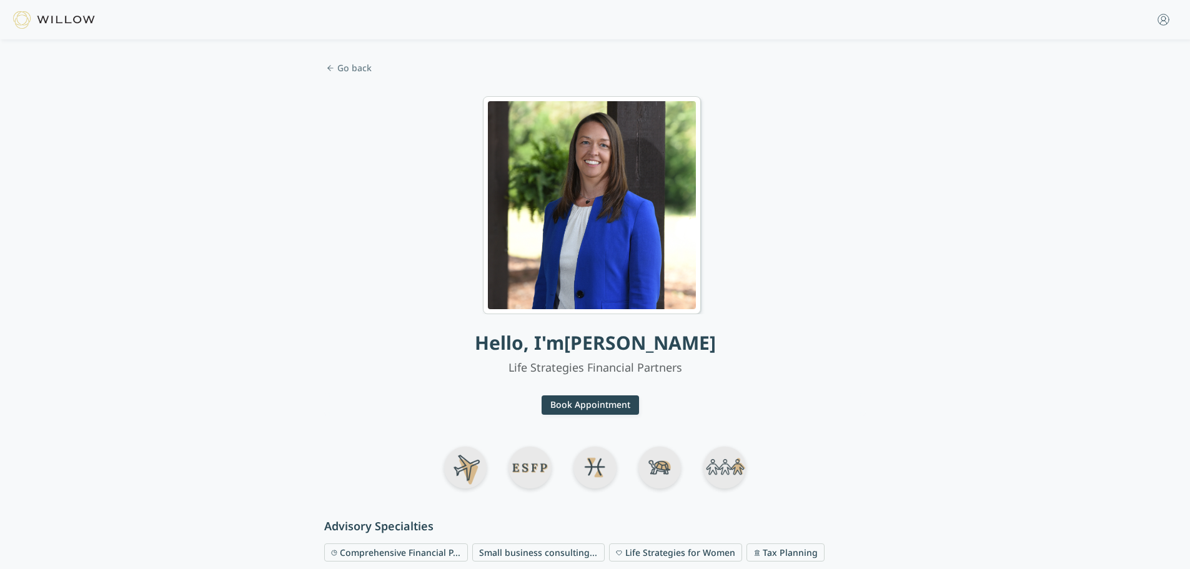
click at [324, 79] on span "Go back" at bounding box center [590, 67] width 533 height 21
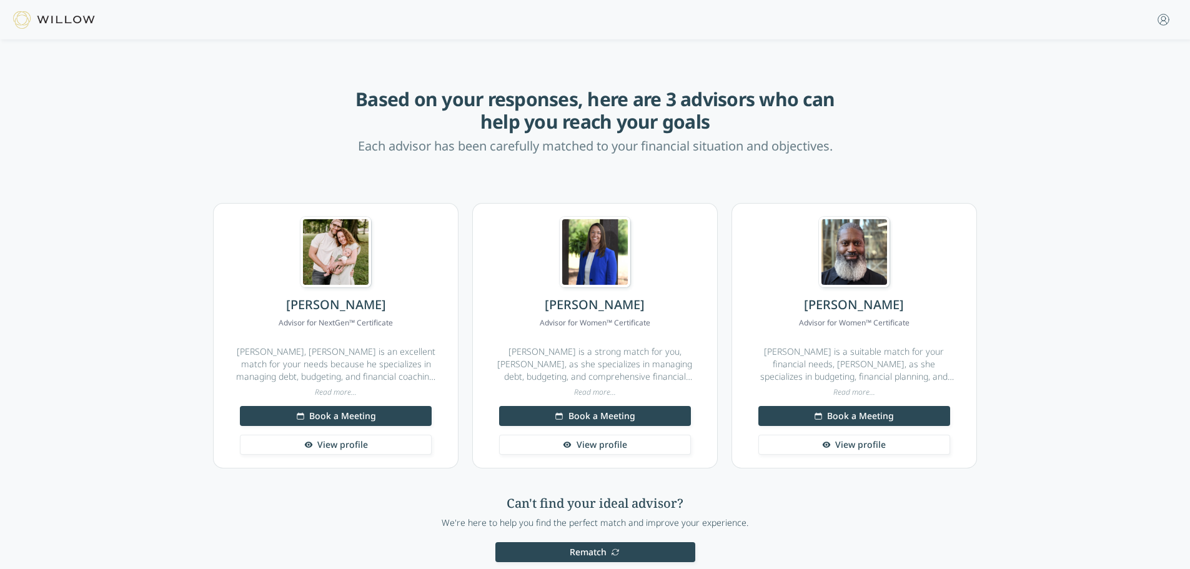
scroll to position [187, 0]
